Goal: Transaction & Acquisition: Purchase product/service

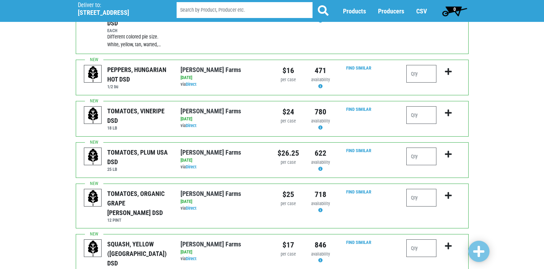
scroll to position [248, 0]
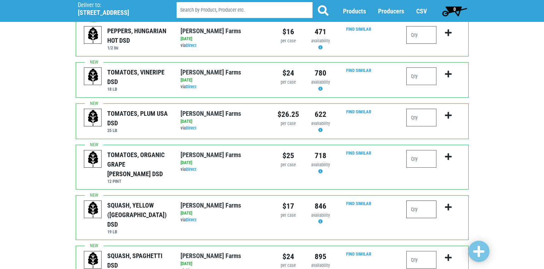
click at [414, 201] on input "number" at bounding box center [421, 210] width 30 height 18
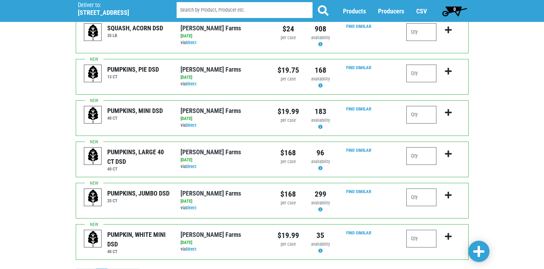
scroll to position [690, 0]
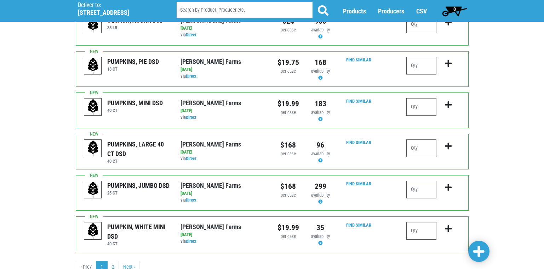
type input "1"
click at [477, 251] on span at bounding box center [478, 252] width 11 height 13
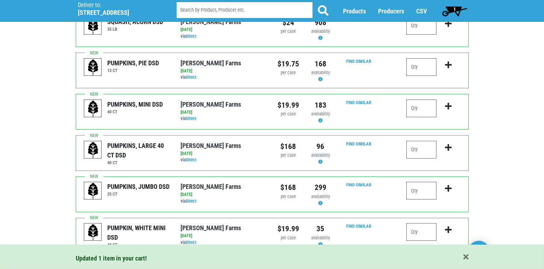
scroll to position [701, 0]
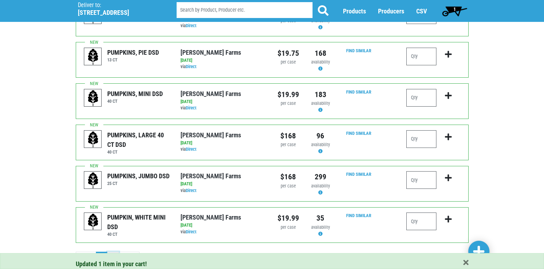
click at [115, 252] on link "2" at bounding box center [113, 258] width 12 height 13
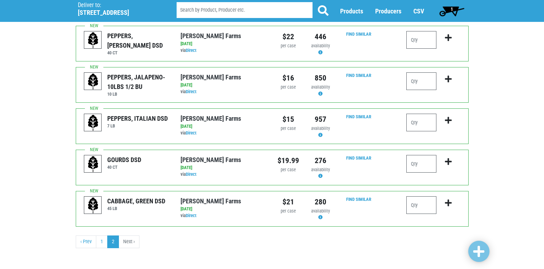
scroll to position [179, 0]
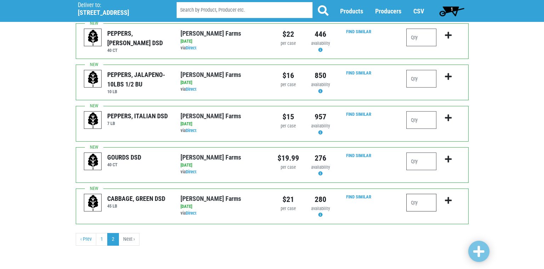
click at [411, 204] on input "number" at bounding box center [421, 203] width 30 height 18
type input "2"
click at [479, 254] on span at bounding box center [478, 252] width 11 height 13
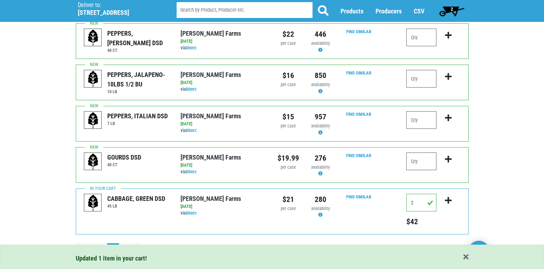
click at [451, 5] on span "2" at bounding box center [451, 11] width 31 height 14
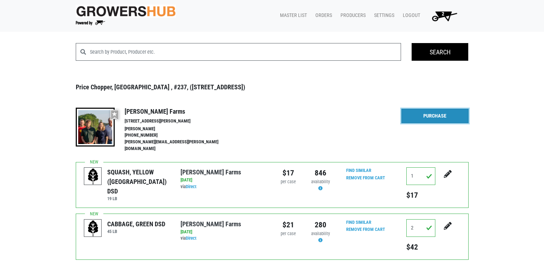
click at [431, 117] on link "Purchase" at bounding box center [434, 116] width 67 height 15
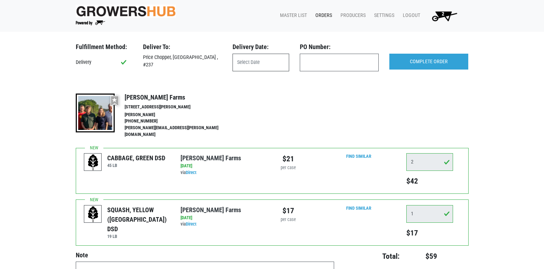
click at [249, 63] on input "text" at bounding box center [260, 63] width 57 height 18
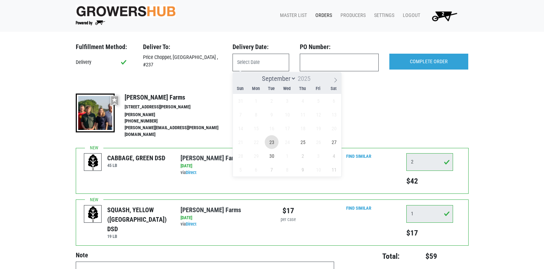
click at [272, 144] on span "23" at bounding box center [272, 142] width 14 height 14
type input "2025-09-23"
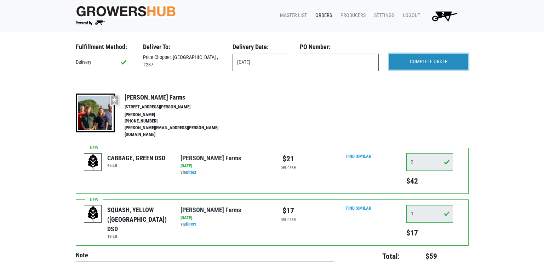
click at [411, 58] on input "COMPLETE ORDER" at bounding box center [428, 62] width 79 height 16
